Goal: Task Accomplishment & Management: Manage account settings

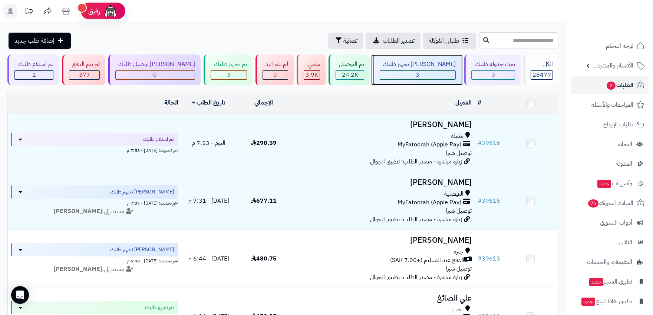
click at [418, 78] on span "3" at bounding box center [417, 74] width 4 height 9
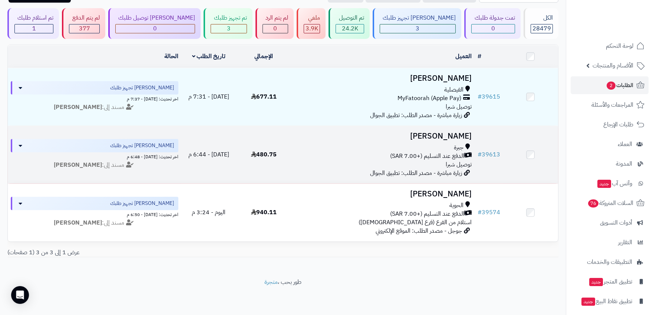
scroll to position [51, 0]
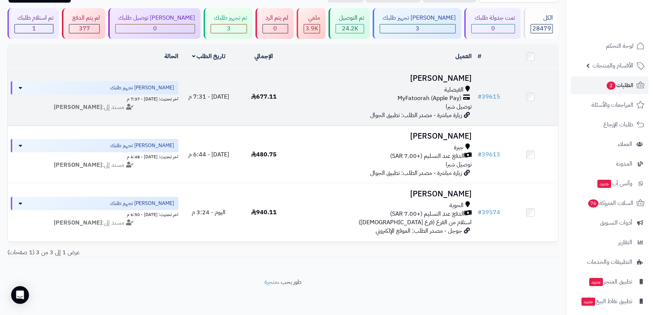
click at [338, 102] on div "الفيصلية MyFatoorah (Apple Pay) توصيل شبرا" at bounding box center [382, 99] width 177 height 26
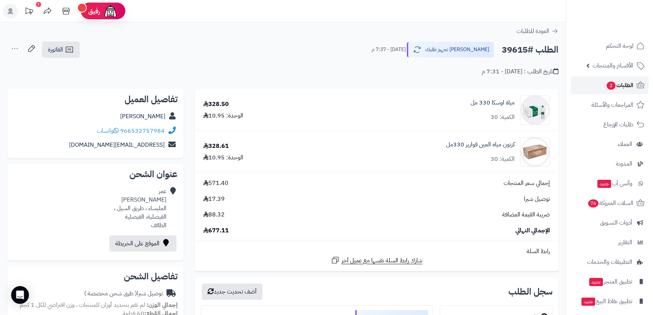
click at [620, 83] on span "الطلبات 2" at bounding box center [619, 85] width 27 height 10
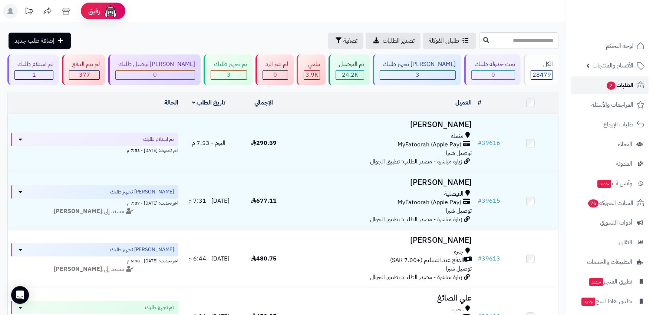
click at [613, 83] on span "2" at bounding box center [610, 86] width 9 height 8
click at [616, 83] on span "الطلبات 2" at bounding box center [619, 85] width 27 height 10
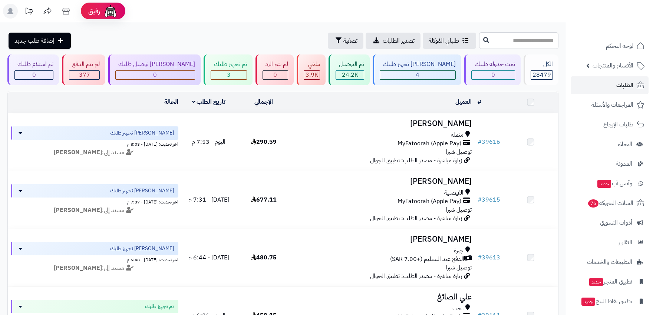
click at [616, 83] on link "الطلبات" at bounding box center [609, 85] width 78 height 18
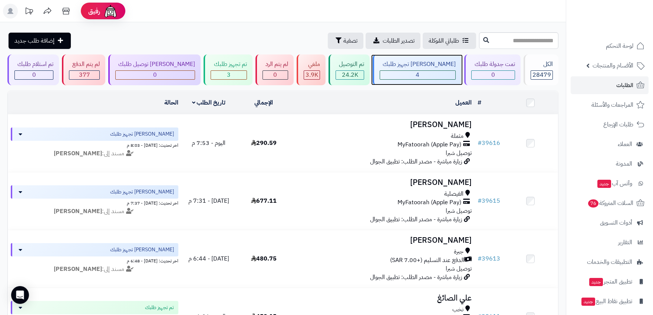
click at [407, 77] on div "4" at bounding box center [417, 75] width 75 height 9
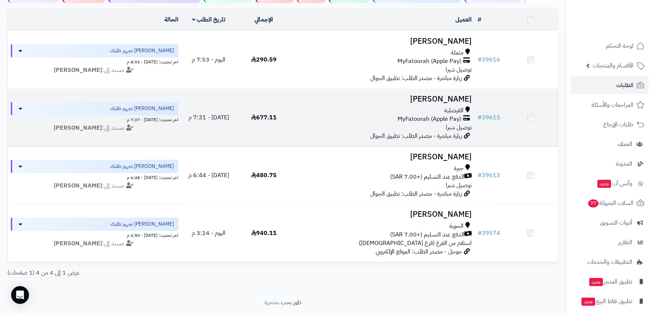
scroll to position [82, 0]
click at [348, 133] on td "عمر المطيري الفيصلية MyFatoorah (Apple Pay) توصيل شبرا زيارة مباشرة - مصدر الطل…" at bounding box center [382, 118] width 183 height 57
click at [329, 123] on div "MyFatoorah (Apple Pay)" at bounding box center [382, 120] width 177 height 9
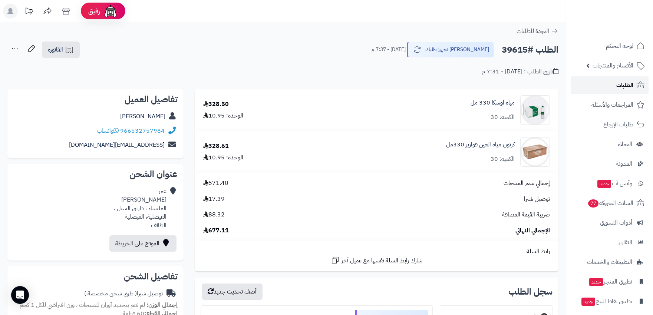
click at [611, 90] on link "الطلبات" at bounding box center [609, 85] width 78 height 18
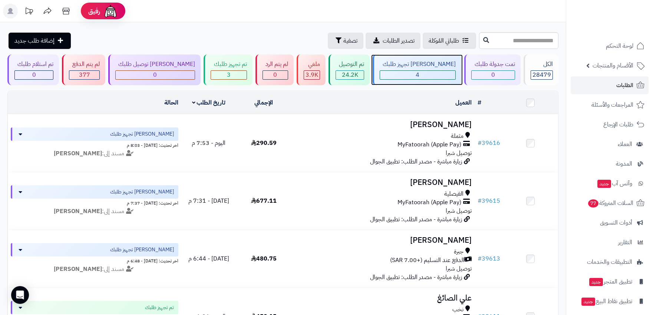
click at [434, 76] on div "4" at bounding box center [417, 75] width 75 height 9
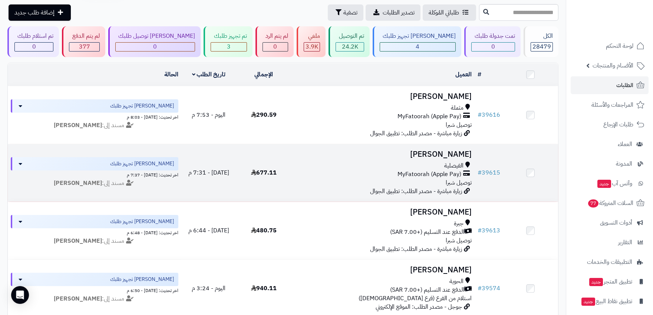
scroll to position [82, 0]
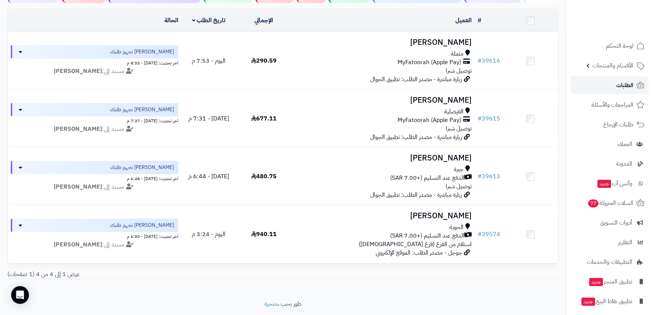
click at [626, 88] on span "الطلبات" at bounding box center [624, 85] width 17 height 10
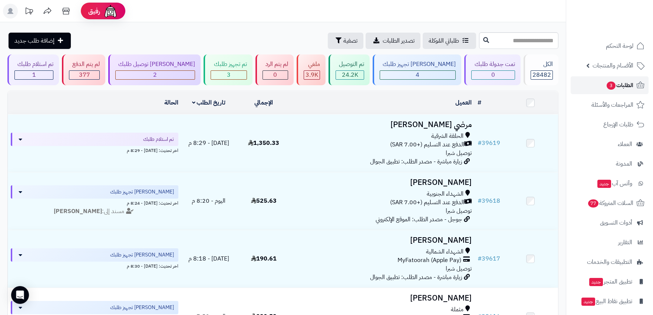
click at [623, 87] on span "الطلبات 3" at bounding box center [619, 85] width 27 height 10
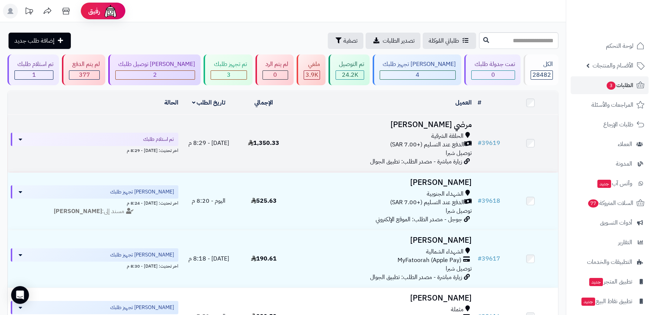
click at [334, 140] on div "الدفع عند التسليم (+7.00 SAR)" at bounding box center [382, 144] width 177 height 9
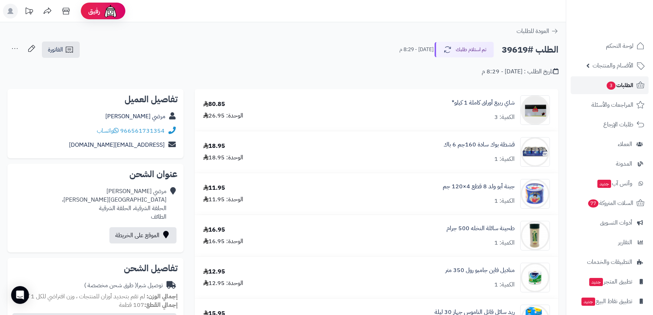
click at [615, 82] on span "الطلبات 3" at bounding box center [619, 85] width 27 height 10
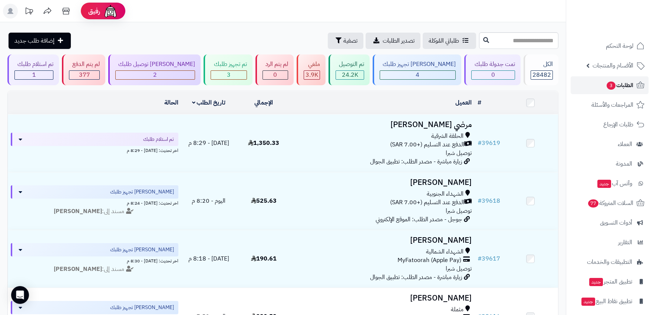
click at [615, 82] on span "الطلبات 3" at bounding box center [619, 85] width 27 height 10
